Goal: Task Accomplishment & Management: Use online tool/utility

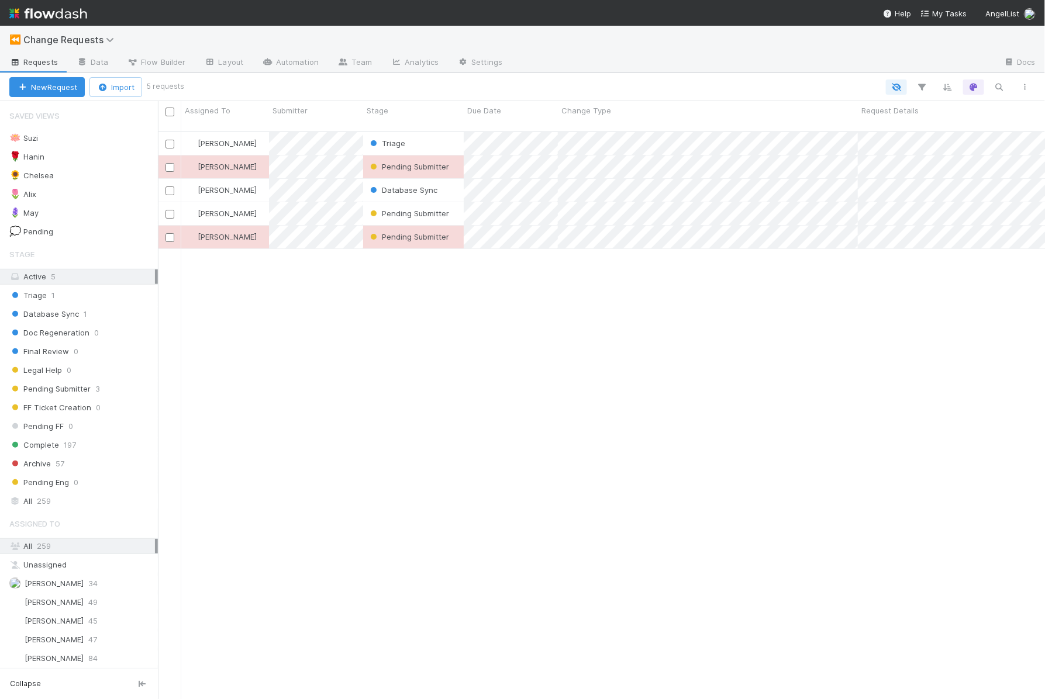
scroll to position [0, 1]
click at [425, 134] on div "Triage" at bounding box center [413, 143] width 101 height 23
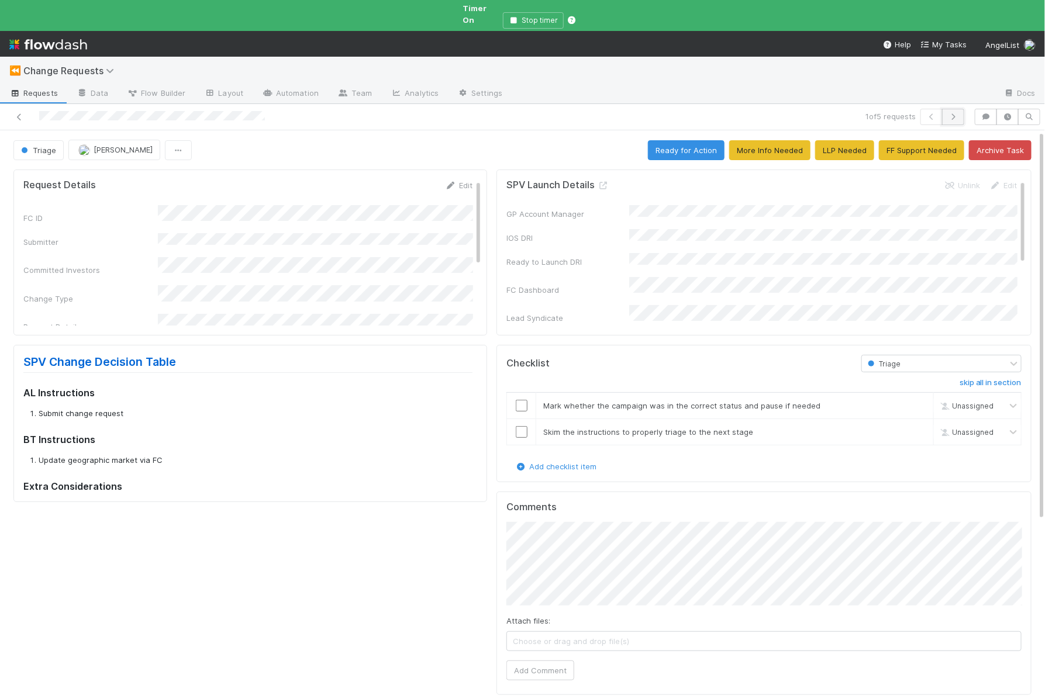
click at [958, 113] on icon "button" at bounding box center [953, 116] width 12 height 7
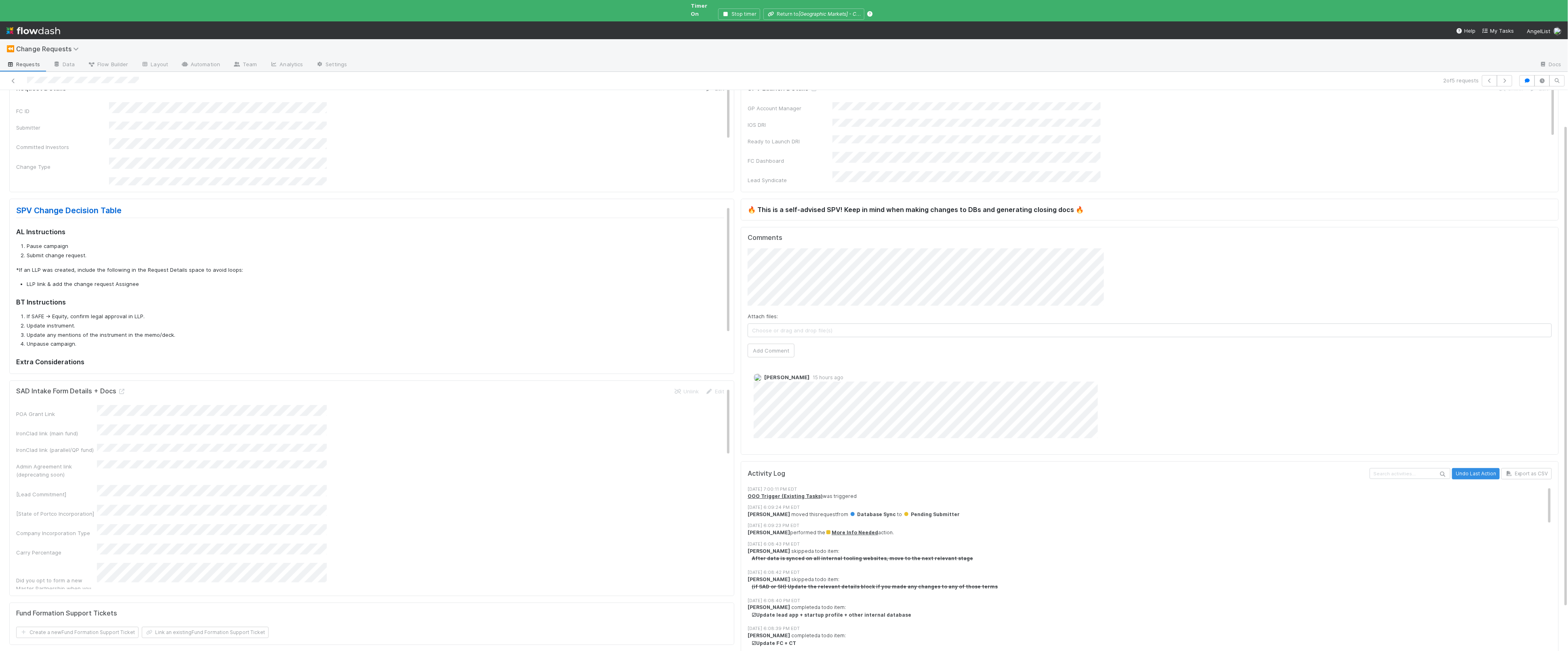
scroll to position [39, 0]
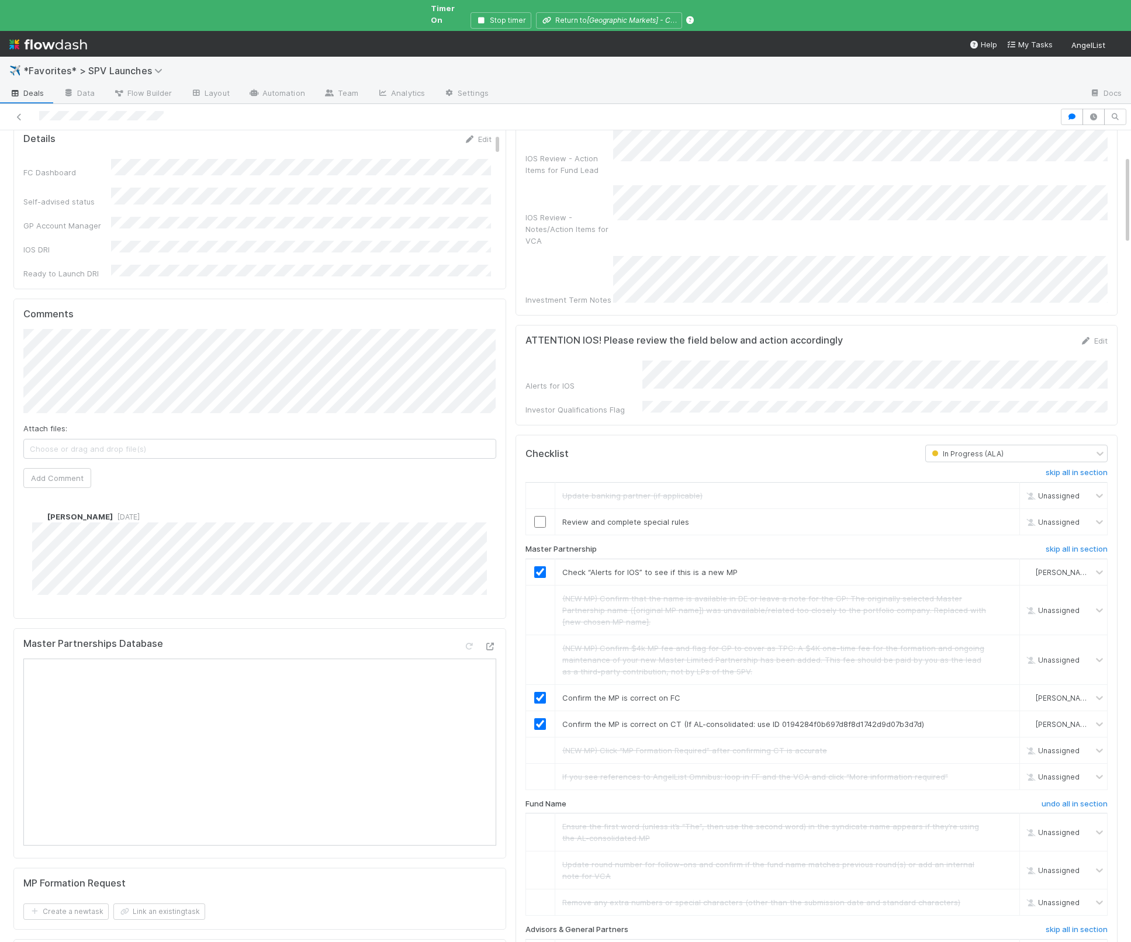
scroll to position [372, 0]
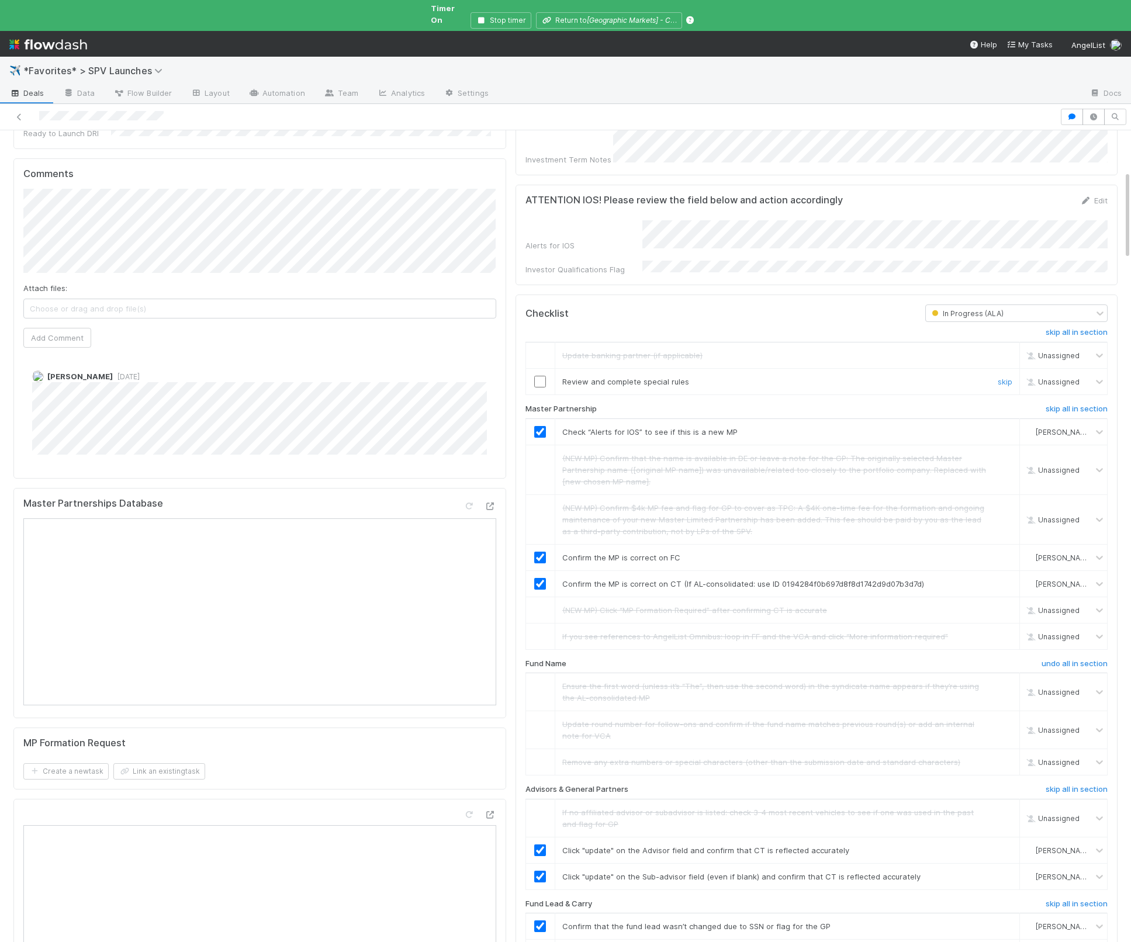
click at [542, 376] on input "checkbox" at bounding box center [540, 382] width 12 height 12
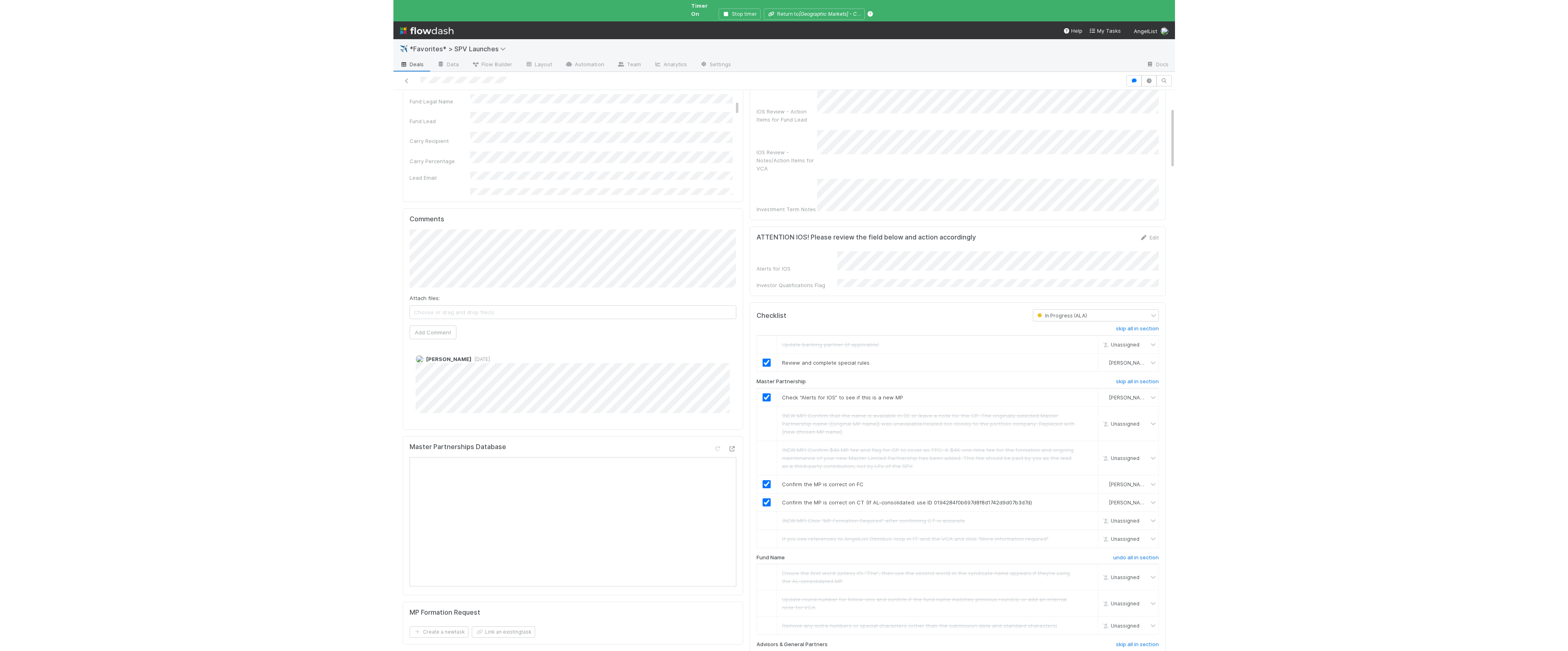
scroll to position [0, 0]
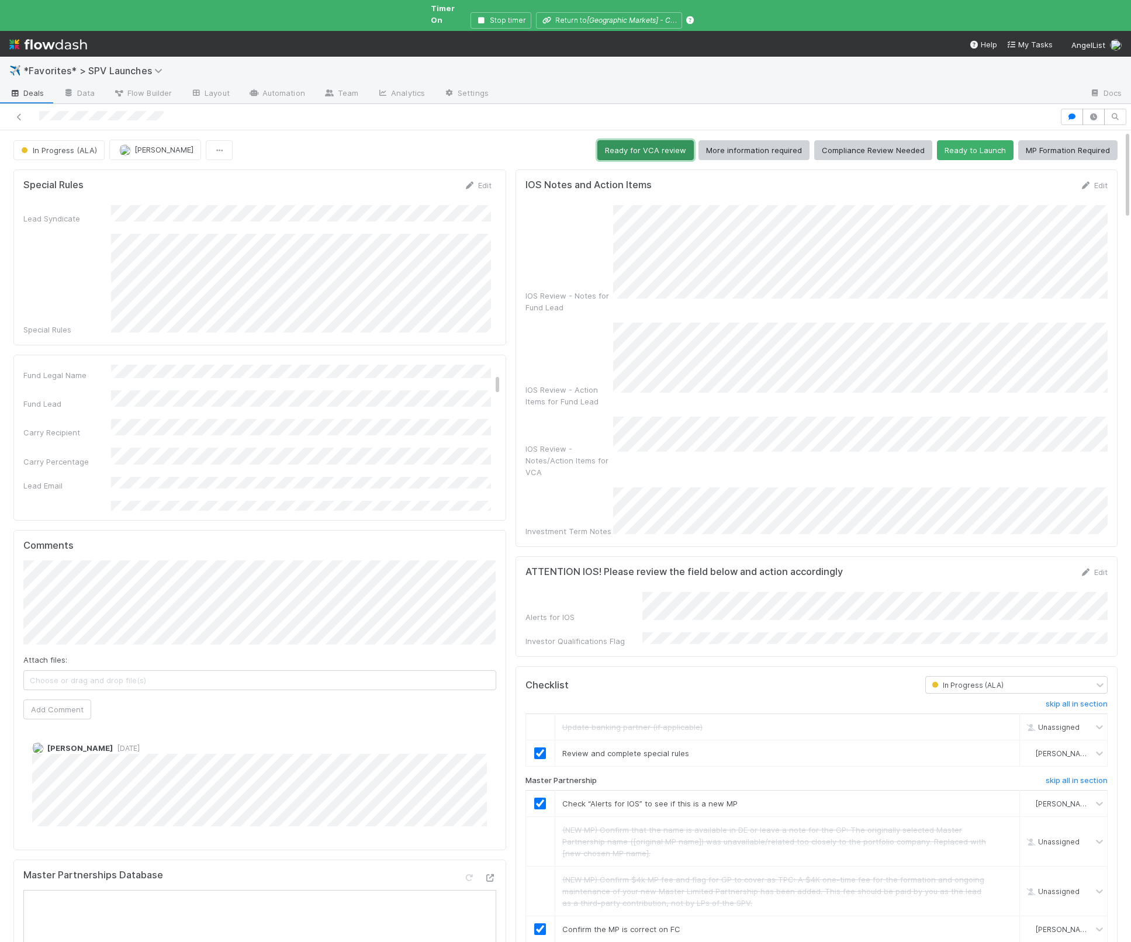
click at [659, 140] on button "Ready for VCA review" at bounding box center [646, 150] width 96 height 20
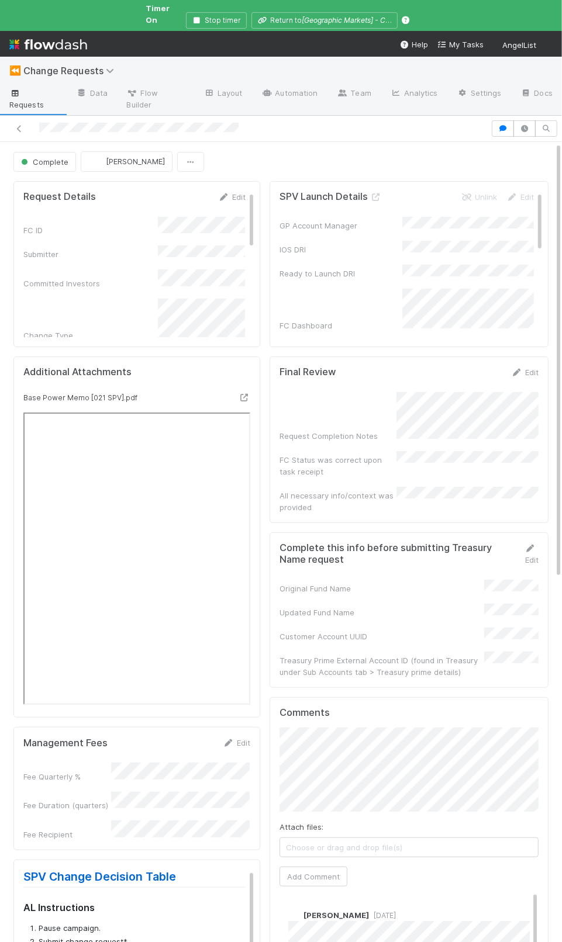
click at [265, 318] on div "SPV Launch Details Unlink Edit GP Account Manager IOS DRI Ready to Launch DRI F…" at bounding box center [409, 937] width 288 height 1521
click at [374, 191] on form "SPV Launch Details Unlink Edit GP Account Manager IOS DRI Ready to Launch DRI F…" at bounding box center [406, 380] width 254 height 379
click at [375, 194] on icon at bounding box center [376, 198] width 12 height 8
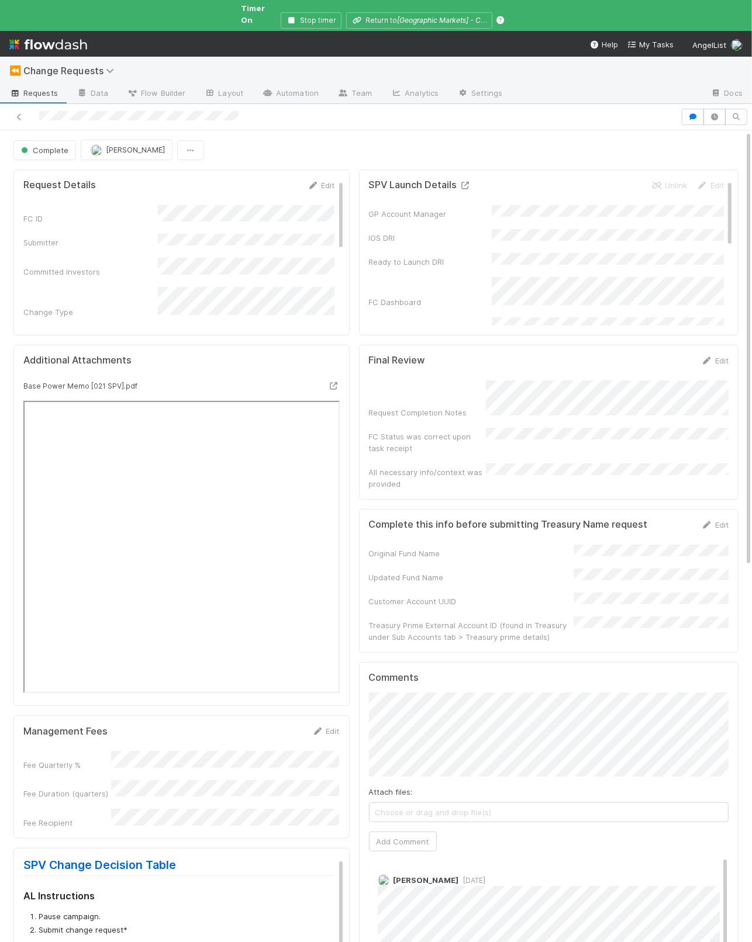
click at [462, 182] on icon at bounding box center [466, 186] width 12 height 8
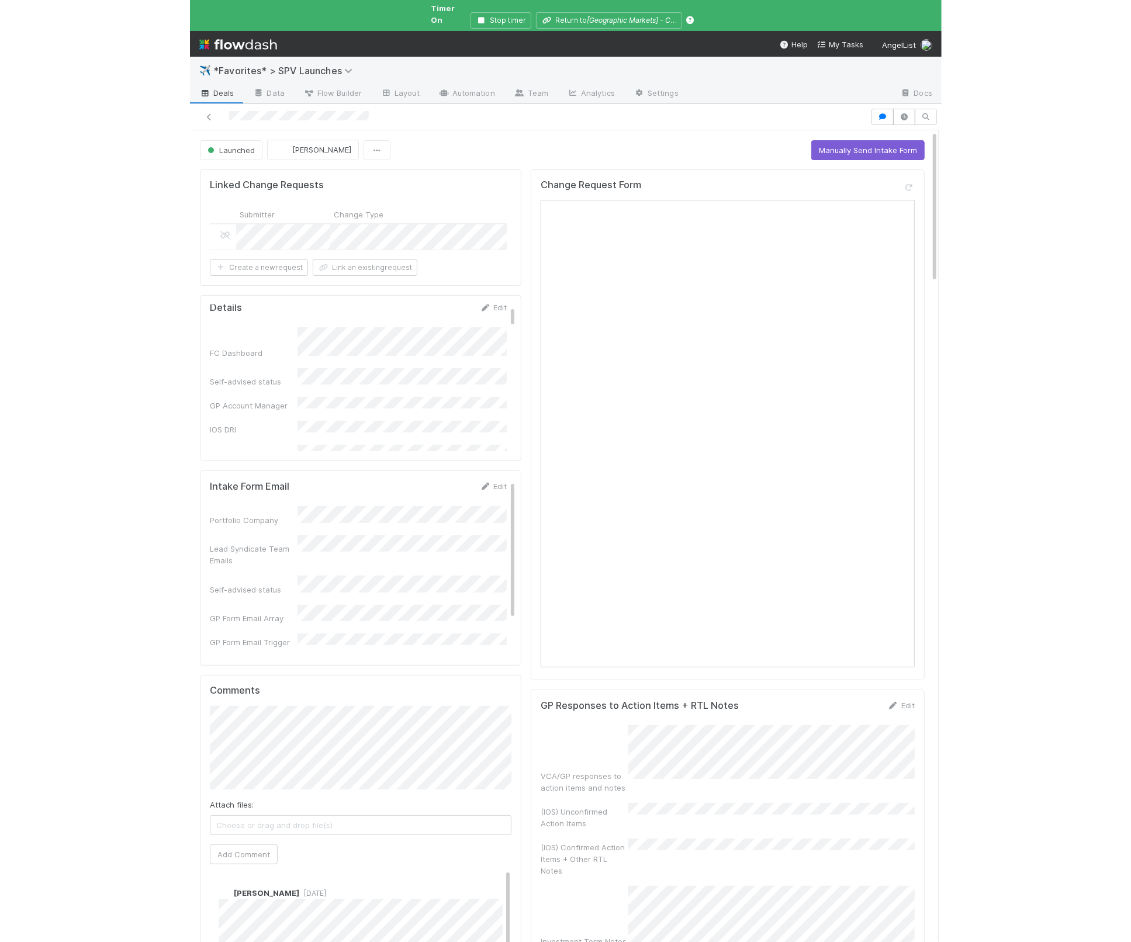
scroll to position [7, 0]
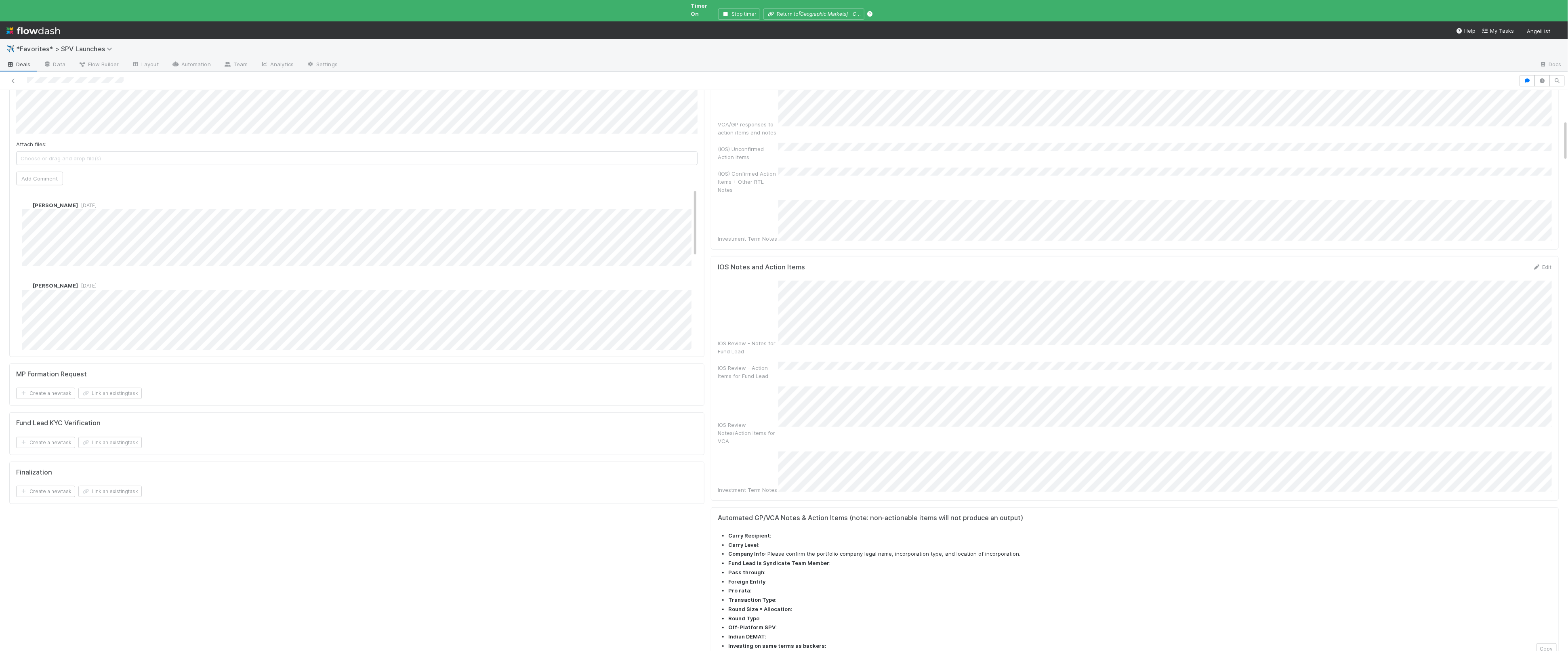
scroll to position [413, 0]
click at [713, 227] on div "Change Request Form GP Responses to Action Items + RTL Notes Edit VCA/GP respon…" at bounding box center [1134, 338] width 854 height 1273
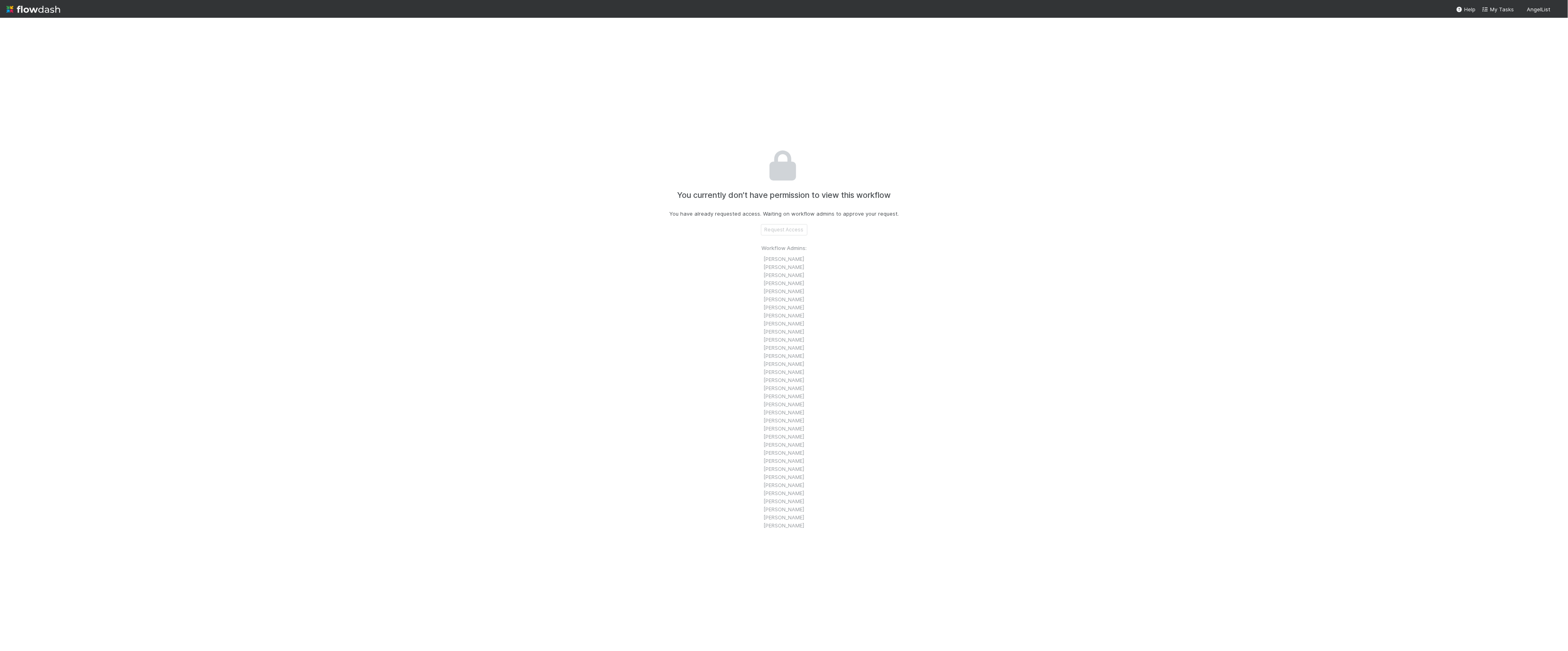
drag, startPoint x: 896, startPoint y: 245, endPoint x: 834, endPoint y: 243, distance: 62.0
click at [852, 245] on div "You currently don’t have permission to view this workflow You have already requ…" at bounding box center [783, 343] width 448 height 651
click at [25, 13] on img at bounding box center [33, 10] width 54 height 14
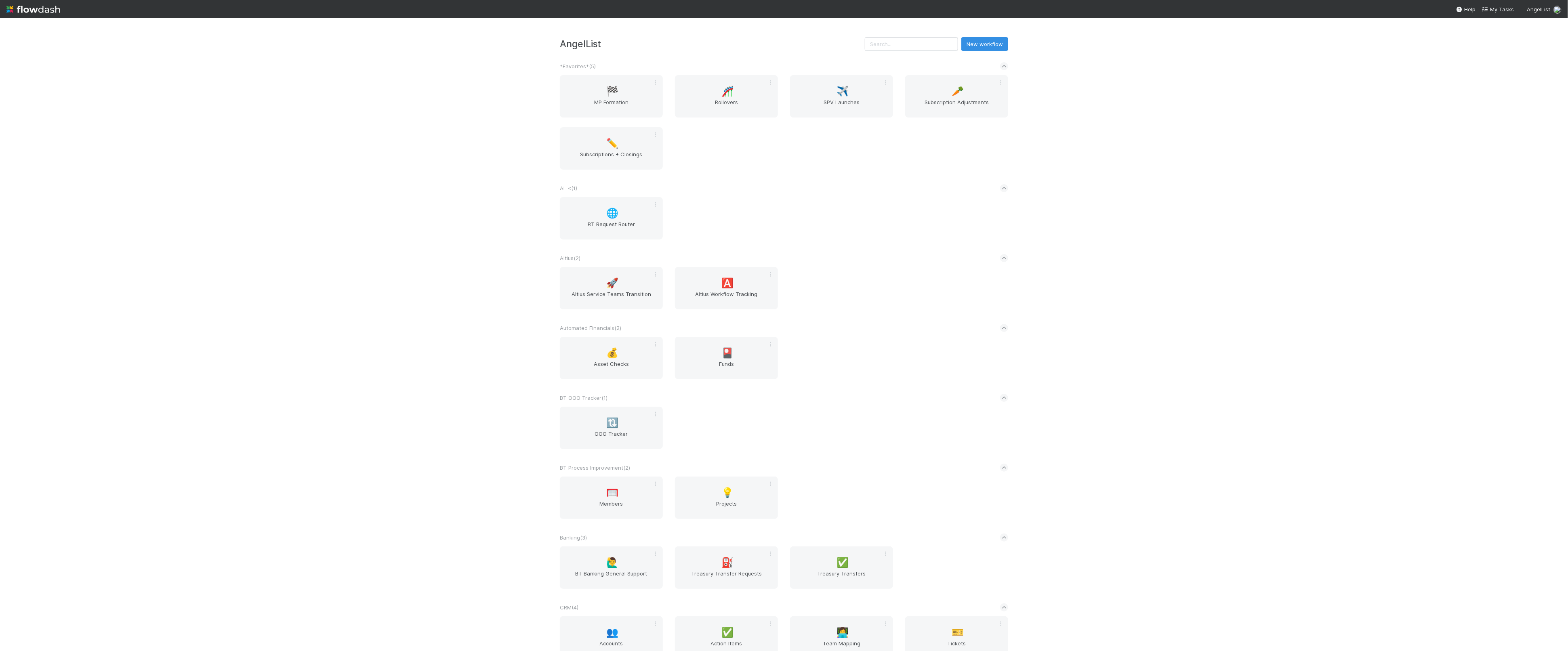
scroll to position [588, 0]
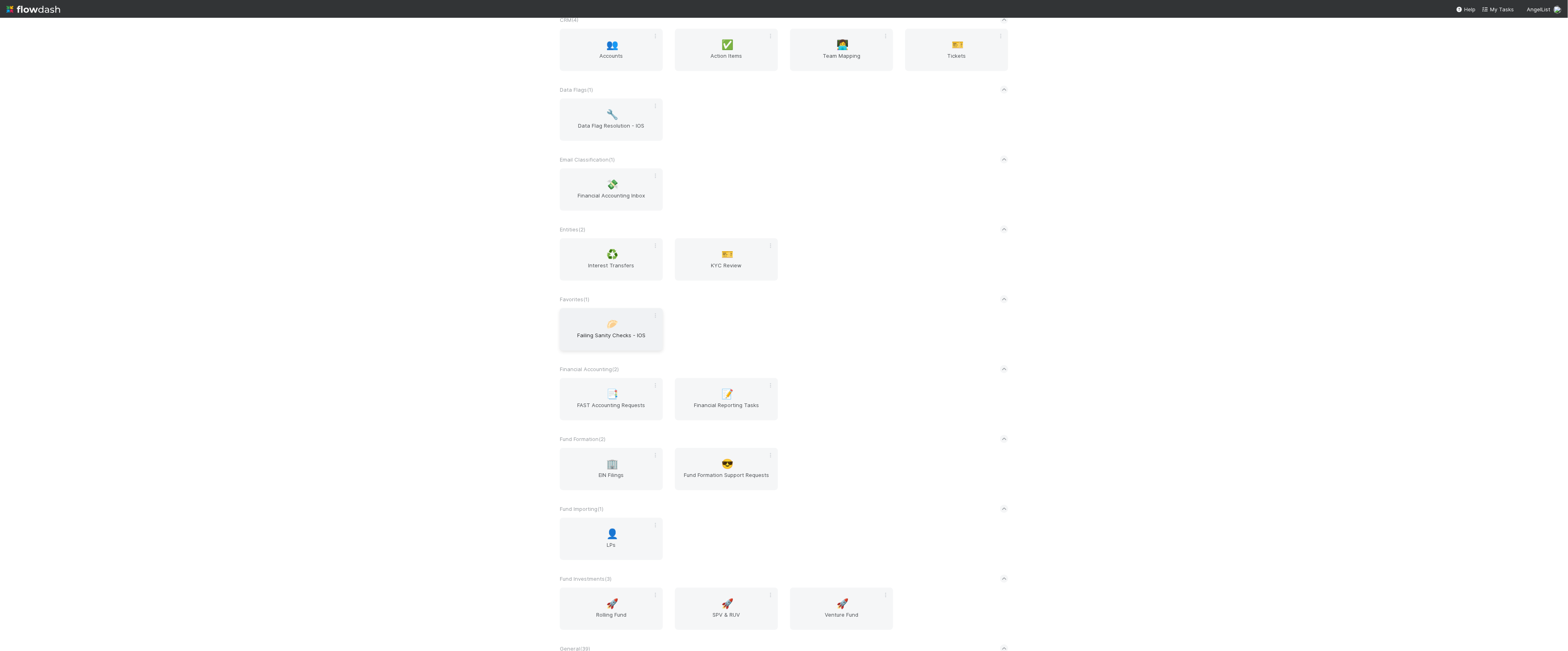
click at [647, 329] on div "🥟 Failing Sanity Checks - IOS" at bounding box center [611, 329] width 103 height 42
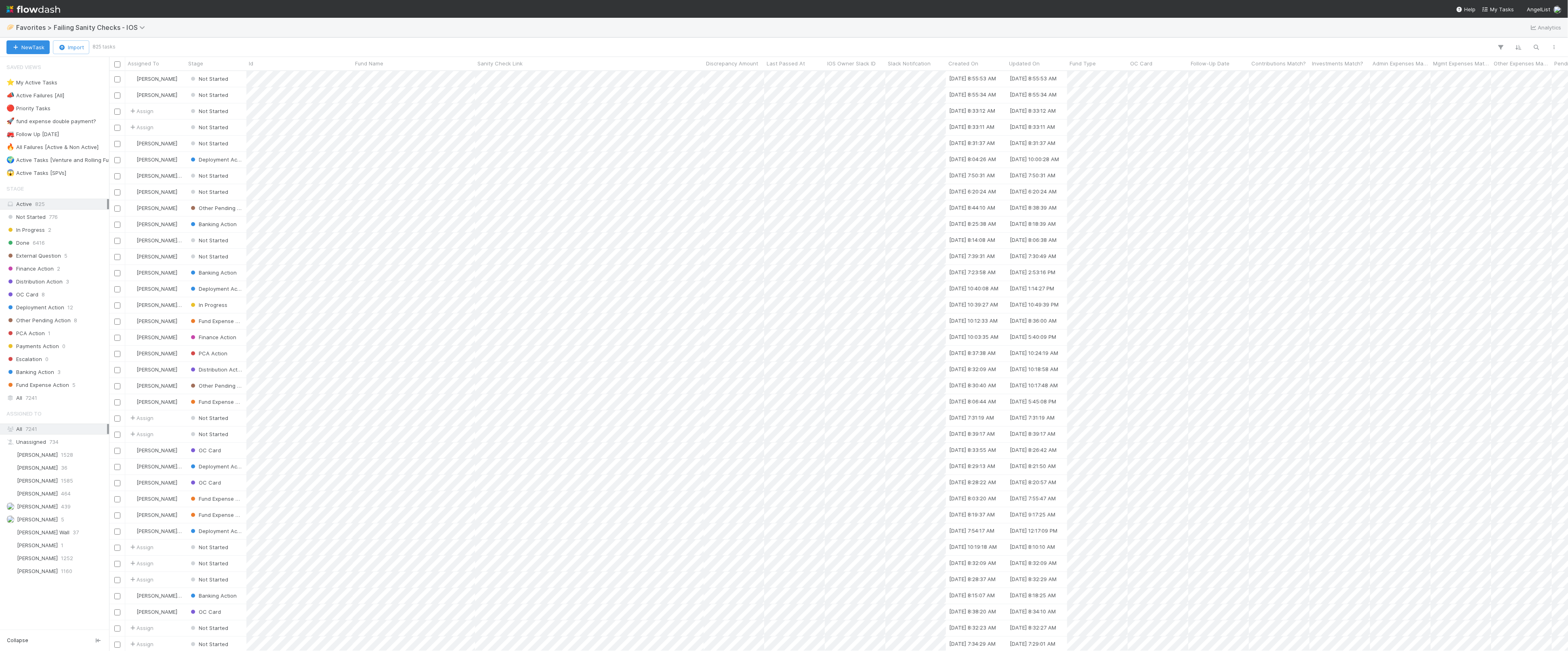
scroll to position [581, 1459]
click at [92, 270] on div "Finance Action 2" at bounding box center [57, 269] width 101 height 10
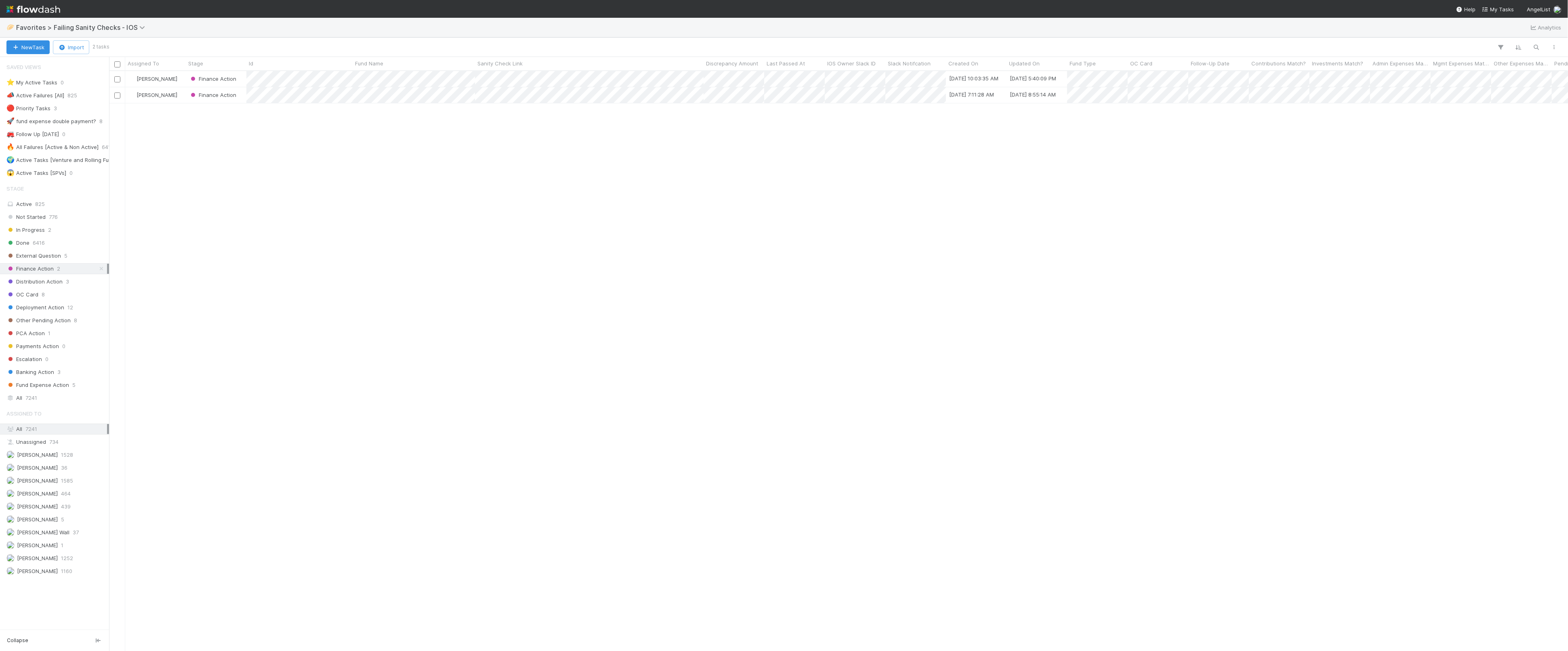
scroll to position [581, 1459]
click at [33, 205] on div "Active 825" at bounding box center [57, 204] width 101 height 10
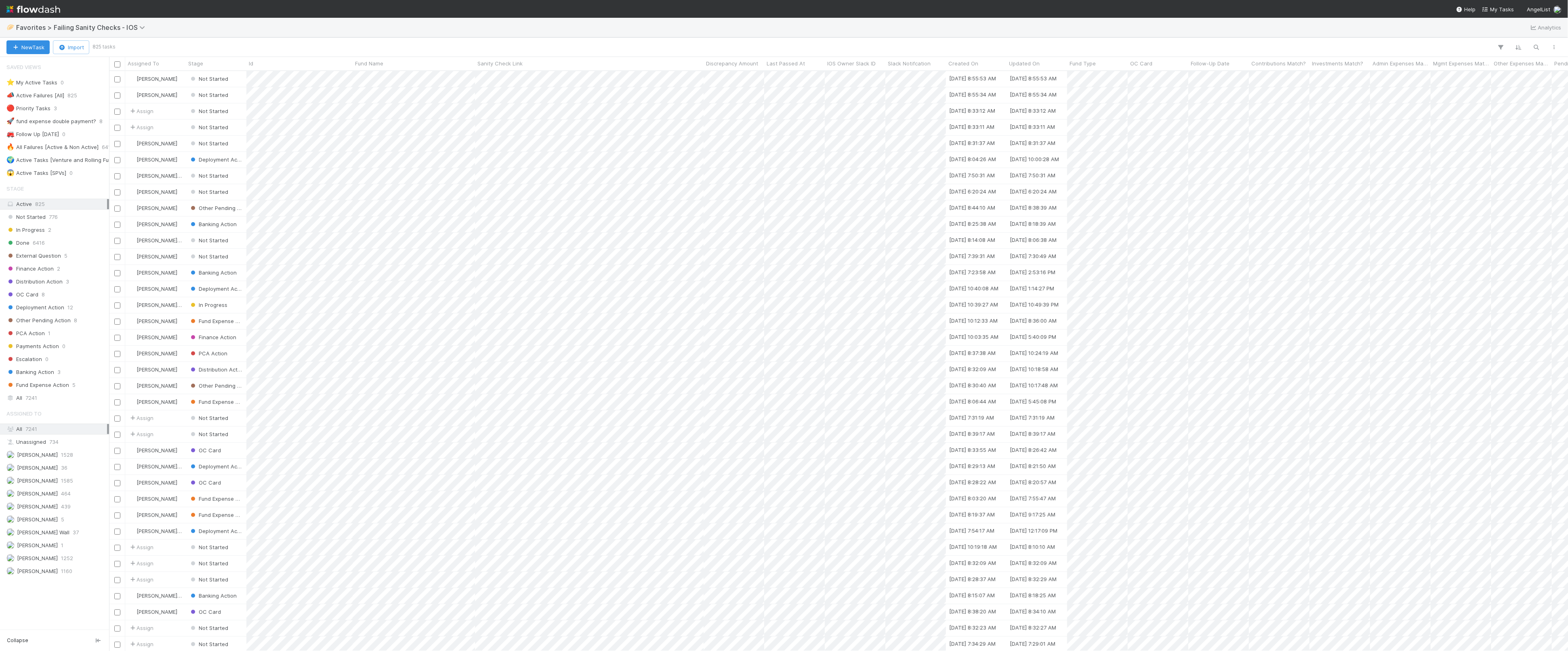
scroll to position [581, 1459]
drag, startPoint x: 45, startPoint y: 402, endPoint x: 78, endPoint y: 387, distance: 36.2
click at [44, 402] on div "All 7241" at bounding box center [57, 398] width 101 height 10
click at [852, 45] on icon "button" at bounding box center [1536, 47] width 8 height 8
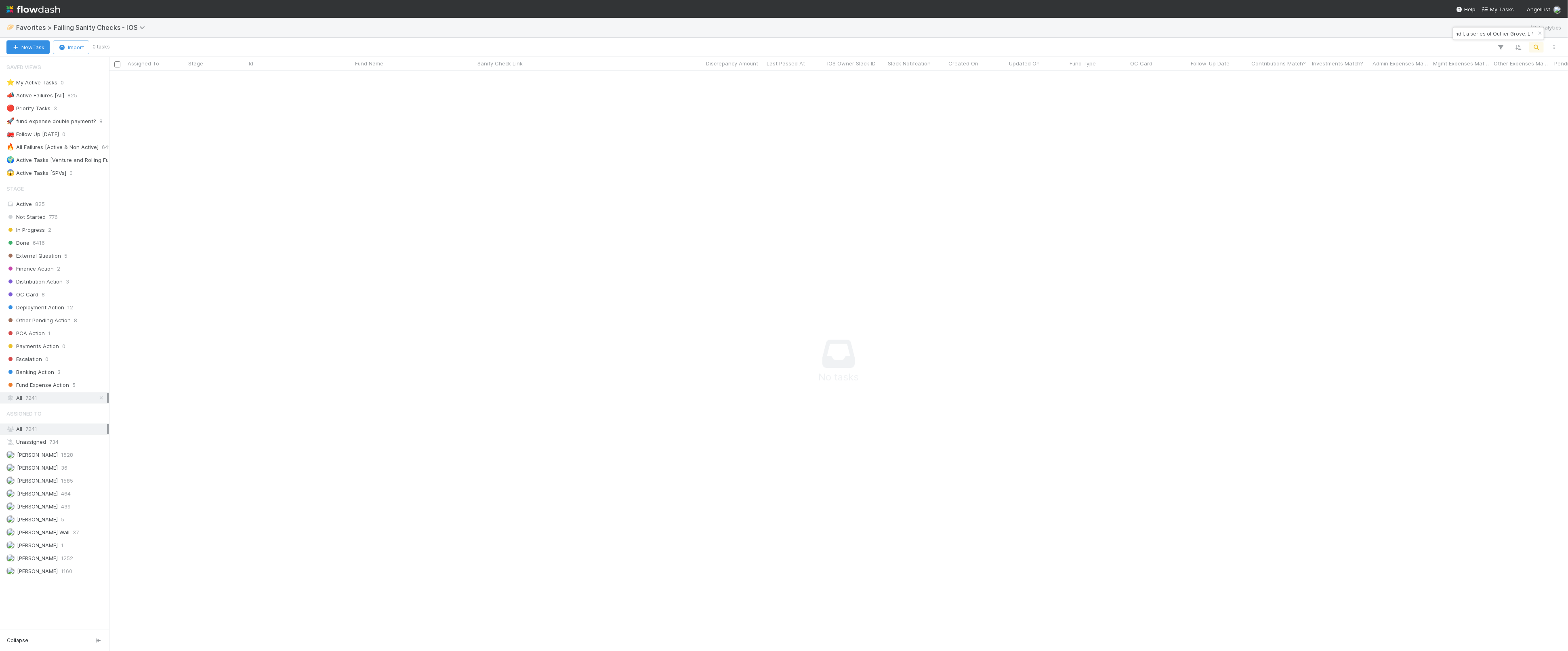
type input "Fund I, a series of Outlier Grove, LP"
click at [852, 42] on div at bounding box center [836, 47] width 1455 height 10
click at [852, 32] on icon "button" at bounding box center [1540, 33] width 8 height 5
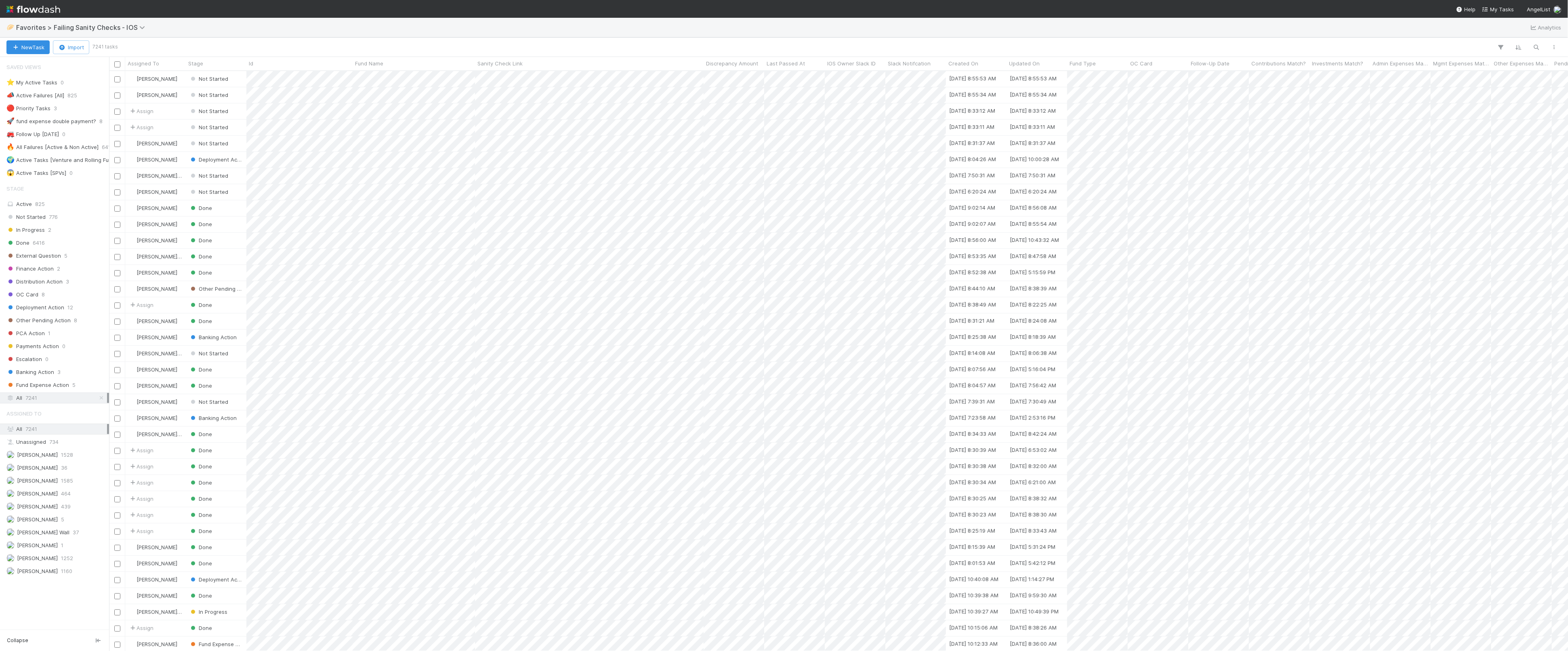
scroll to position [581, 1459]
click at [852, 44] on icon "button" at bounding box center [1536, 47] width 8 height 8
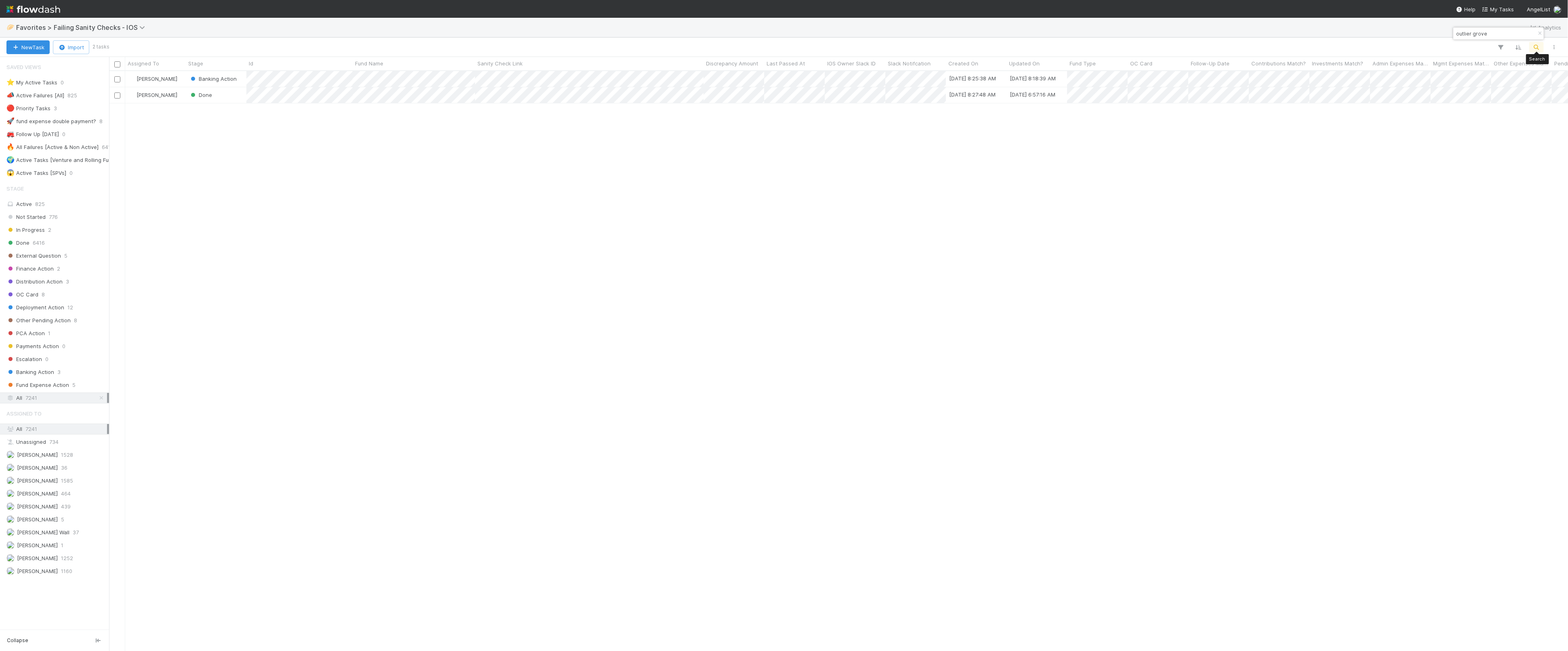
type input "outlier grove"
click at [370, 314] on div "Andre Fredrick Banking Action 8/19/25, 8:25:38 AM 8/20/25, 8:18:39 AM 0 0 0 0 S…" at bounding box center [839, 361] width 1459 height 580
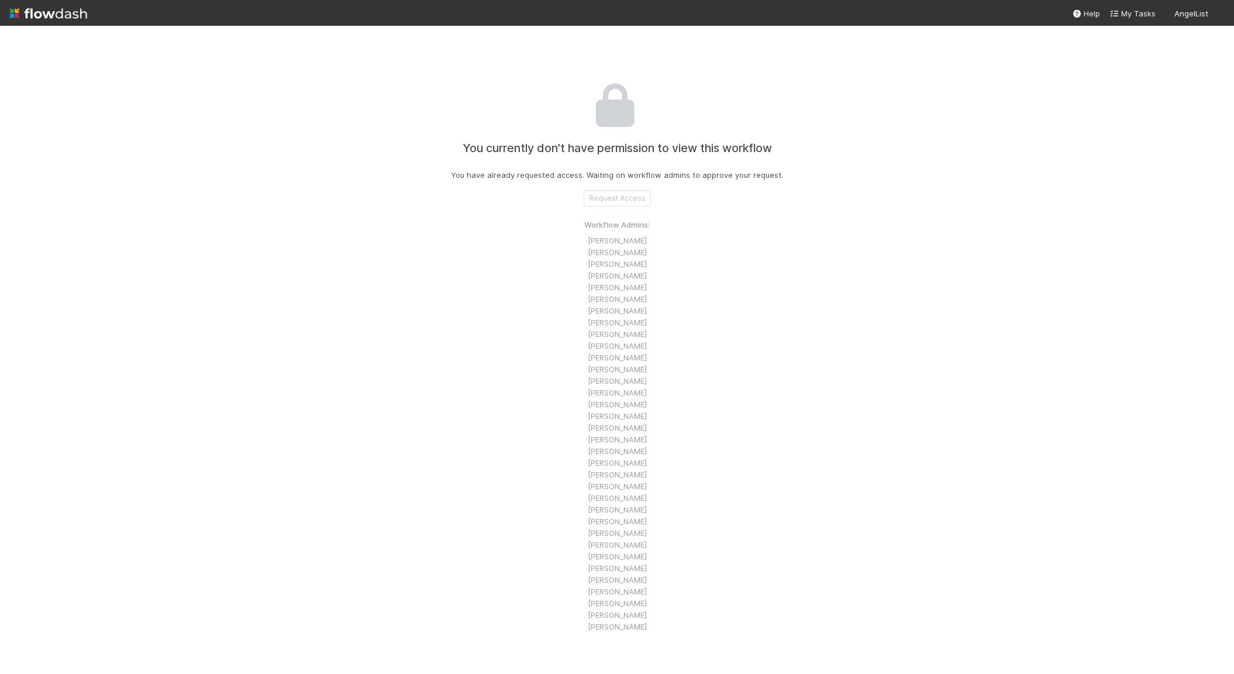
click at [136, 83] on div "You currently don’t have permission to view this workflow You have already requ…" at bounding box center [617, 350] width 1234 height 648
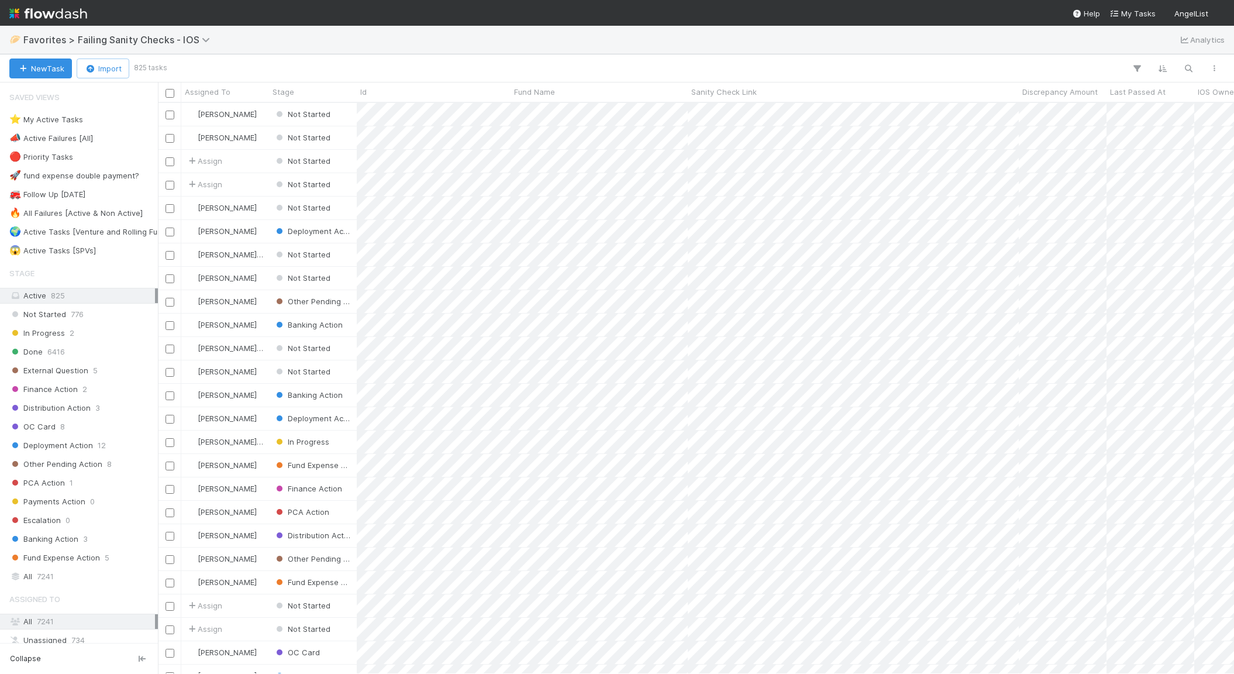
scroll to position [1, 1]
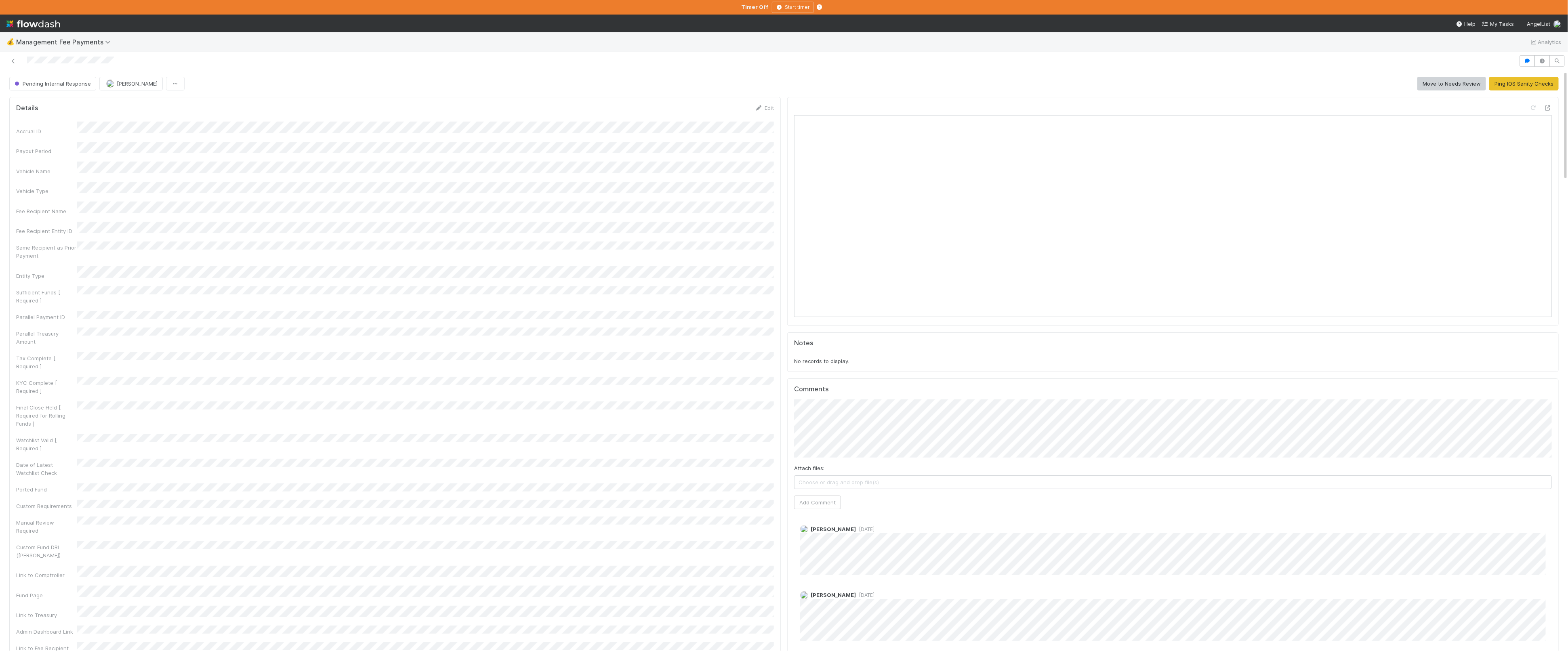
drag, startPoint x: 125, startPoint y: 63, endPoint x: 20, endPoint y: 58, distance: 105.1
click at [20, 58] on div at bounding box center [759, 61] width 1512 height 11
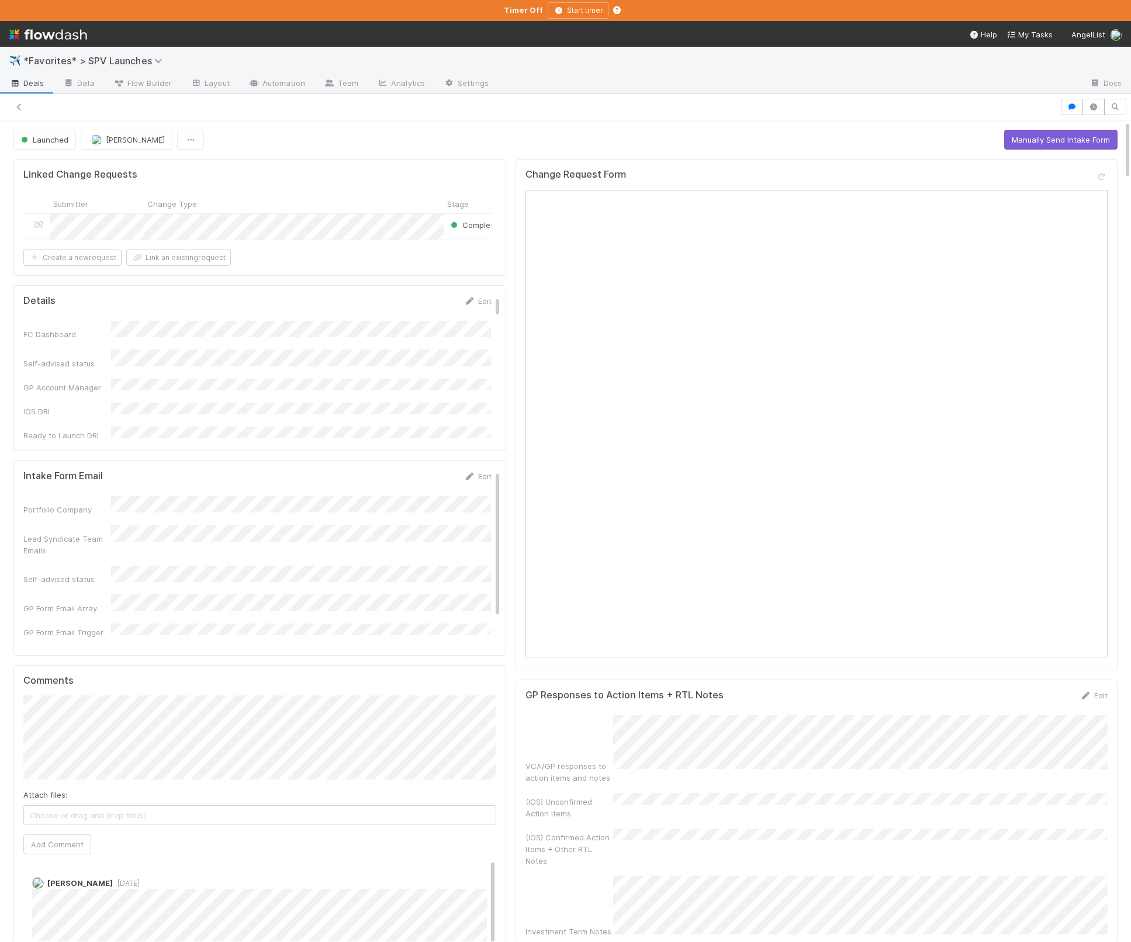
scroll to position [7, 0]
